Goal: Transaction & Acquisition: Obtain resource

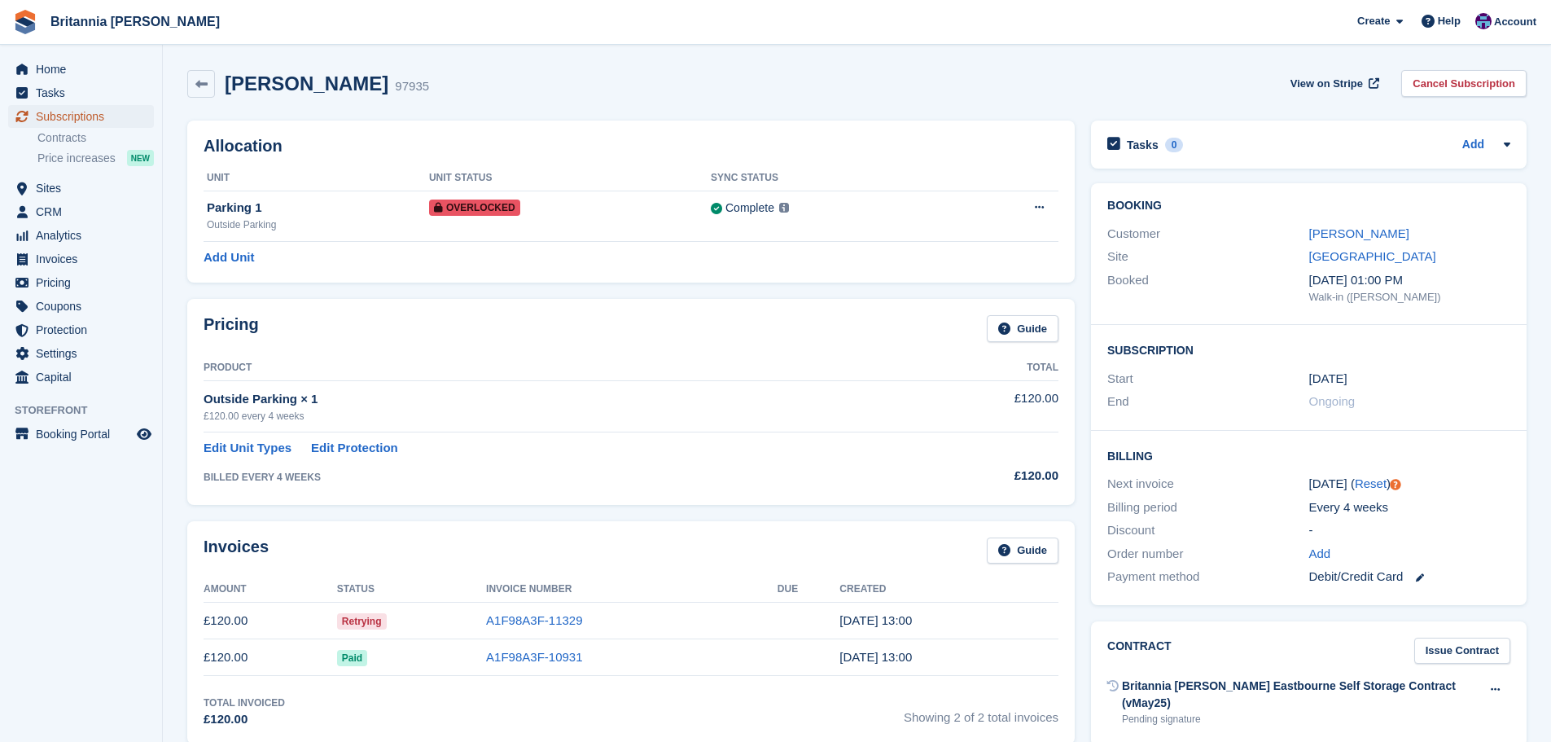
click at [113, 109] on span "Subscriptions" at bounding box center [85, 116] width 98 height 23
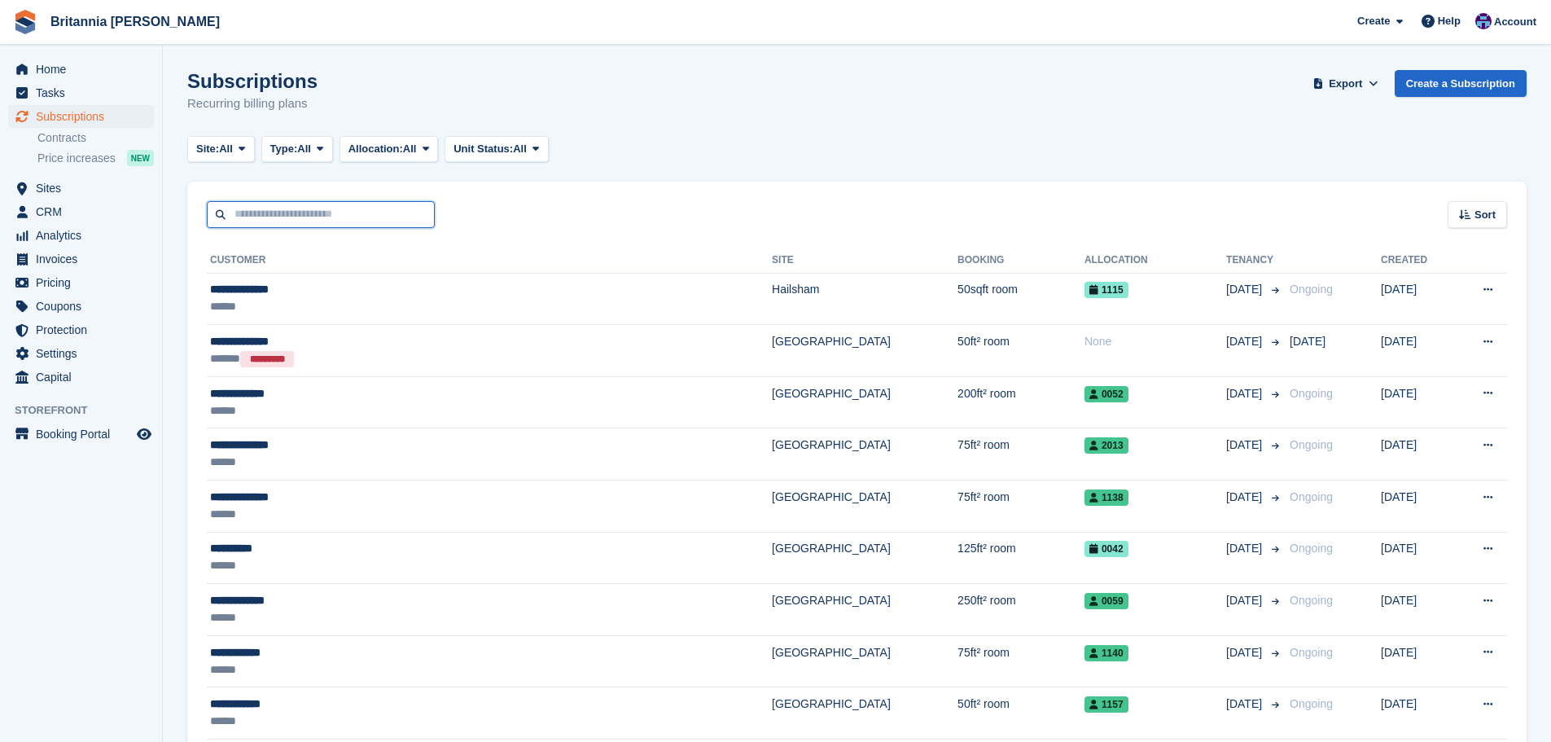
click at [258, 213] on input "text" at bounding box center [321, 214] width 228 height 27
type input "******"
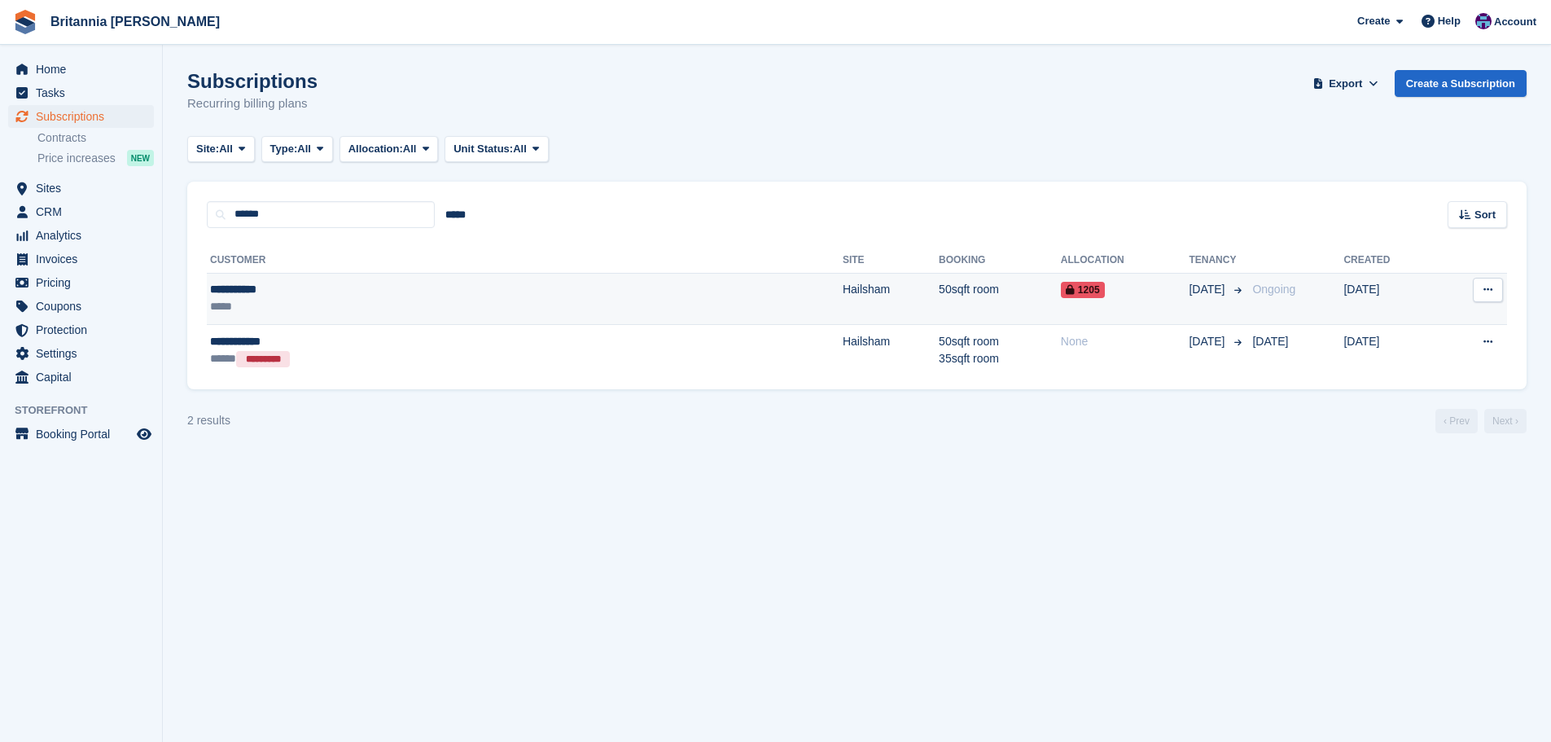
click at [843, 286] on td "Hailsham" at bounding box center [891, 299] width 96 height 52
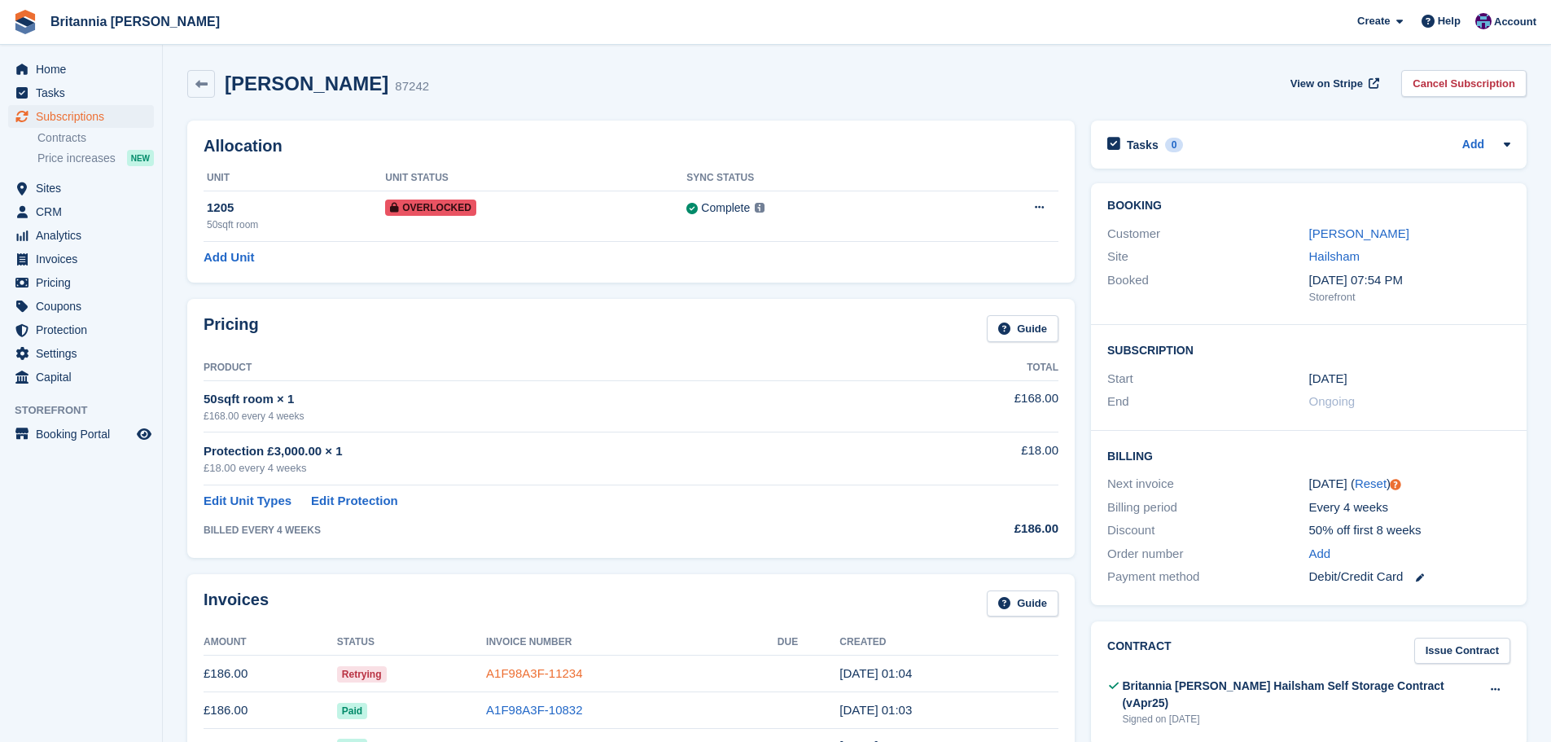
click at [541, 676] on link "A1F98A3F-11234" at bounding box center [534, 673] width 96 height 14
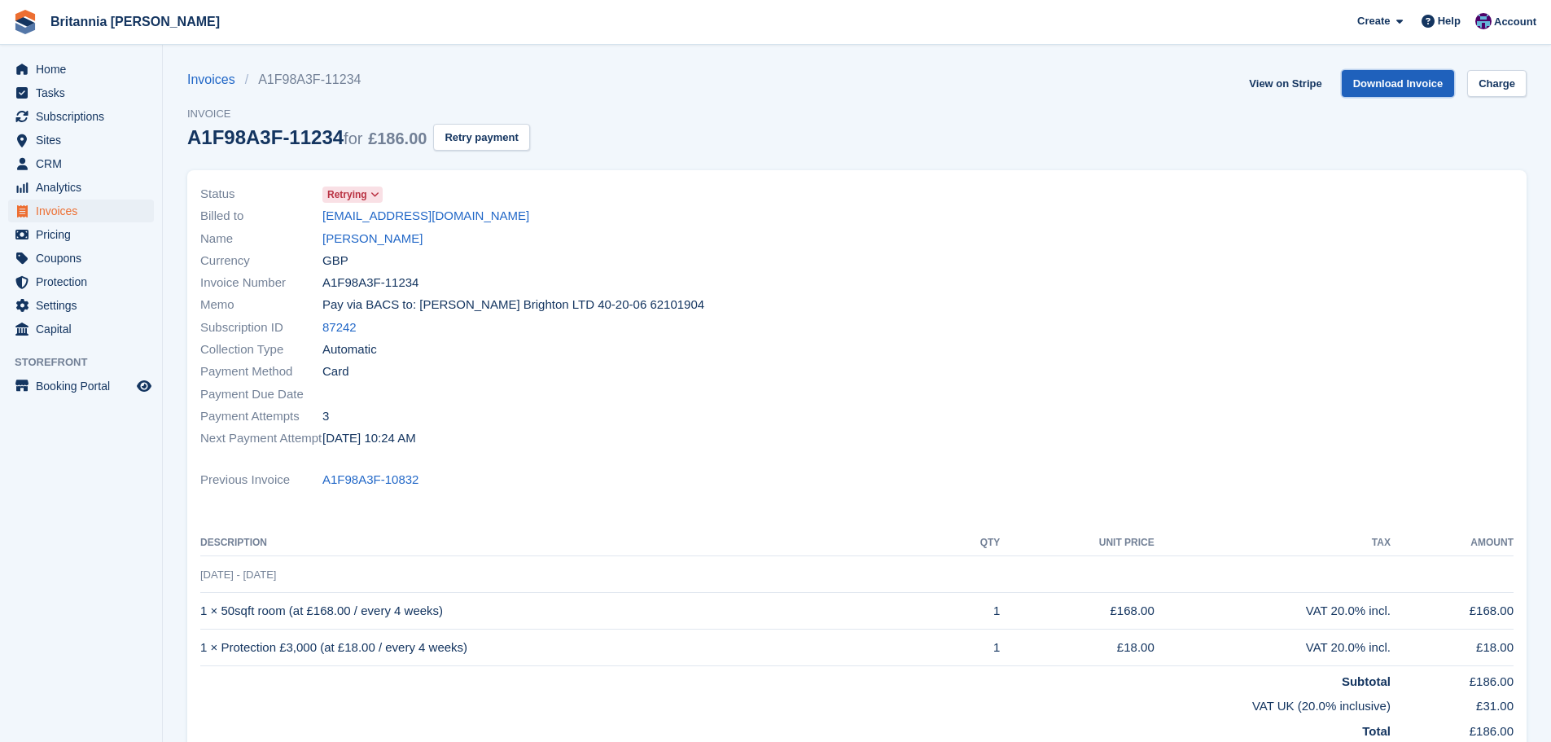
click at [1370, 80] on link "Download Invoice" at bounding box center [1398, 83] width 113 height 27
click at [724, 106] on div "Invoices A1F98A3F-11234 Invoice A1F98A3F-11234 for £186.00 Retry payment View o…" at bounding box center [856, 120] width 1339 height 100
